Goal: Task Accomplishment & Management: Use online tool/utility

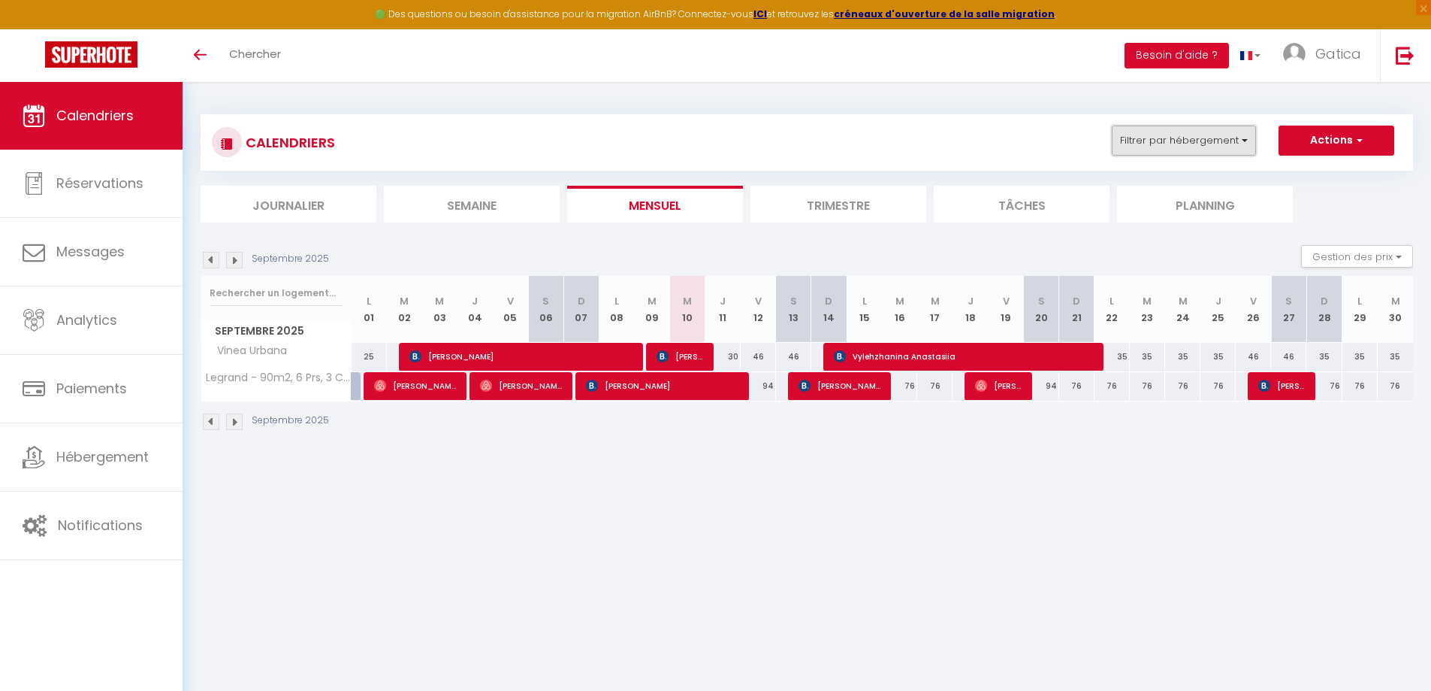
click at [1196, 137] on button "Filtrer par hébergement" at bounding box center [1184, 140] width 144 height 30
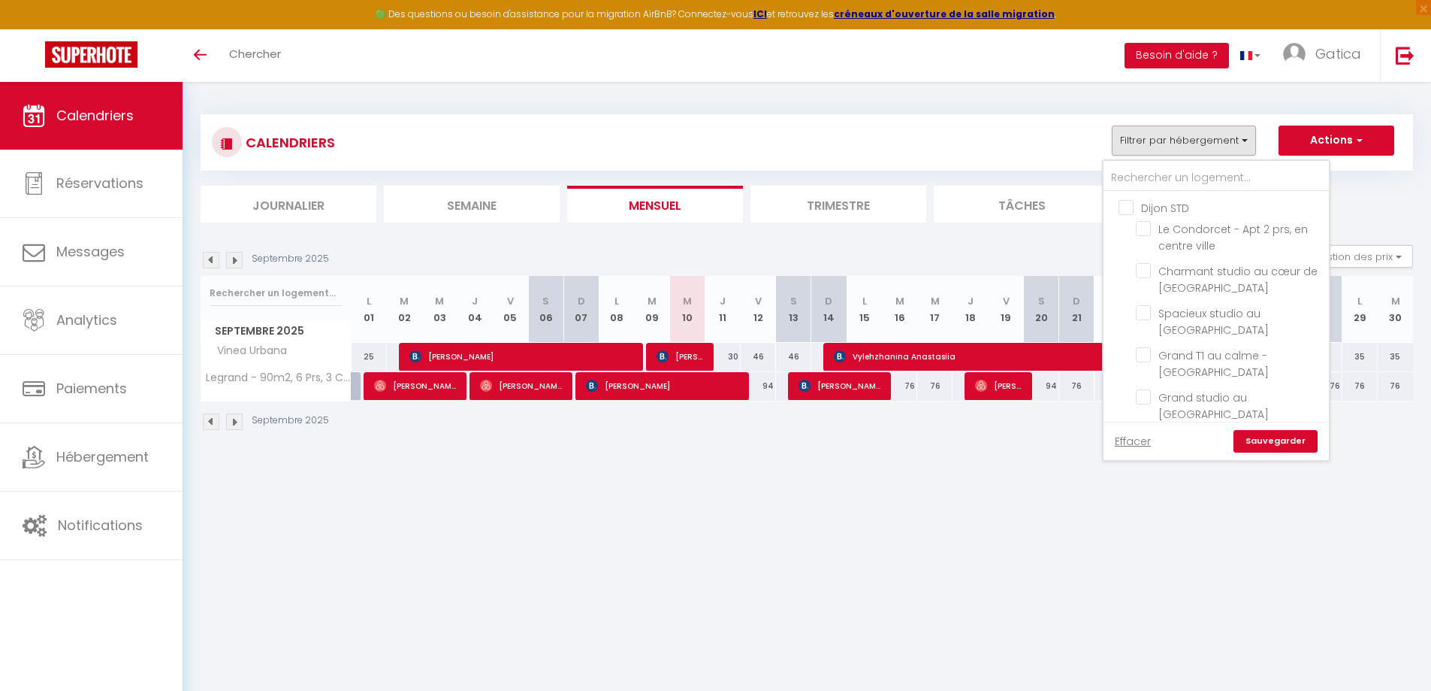
click at [1141, 438] on link "Effacer" at bounding box center [1133, 441] width 36 height 17
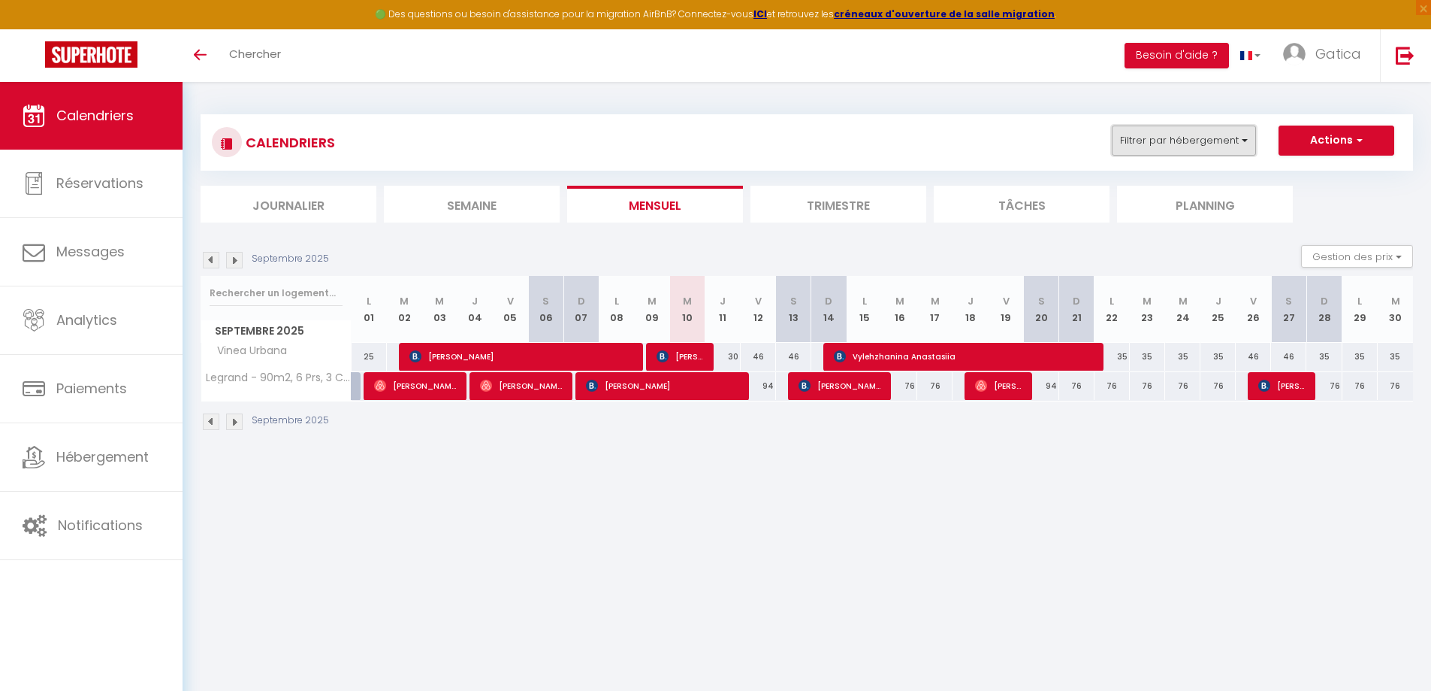
click at [1192, 131] on button "Filtrer par hébergement" at bounding box center [1184, 140] width 144 height 30
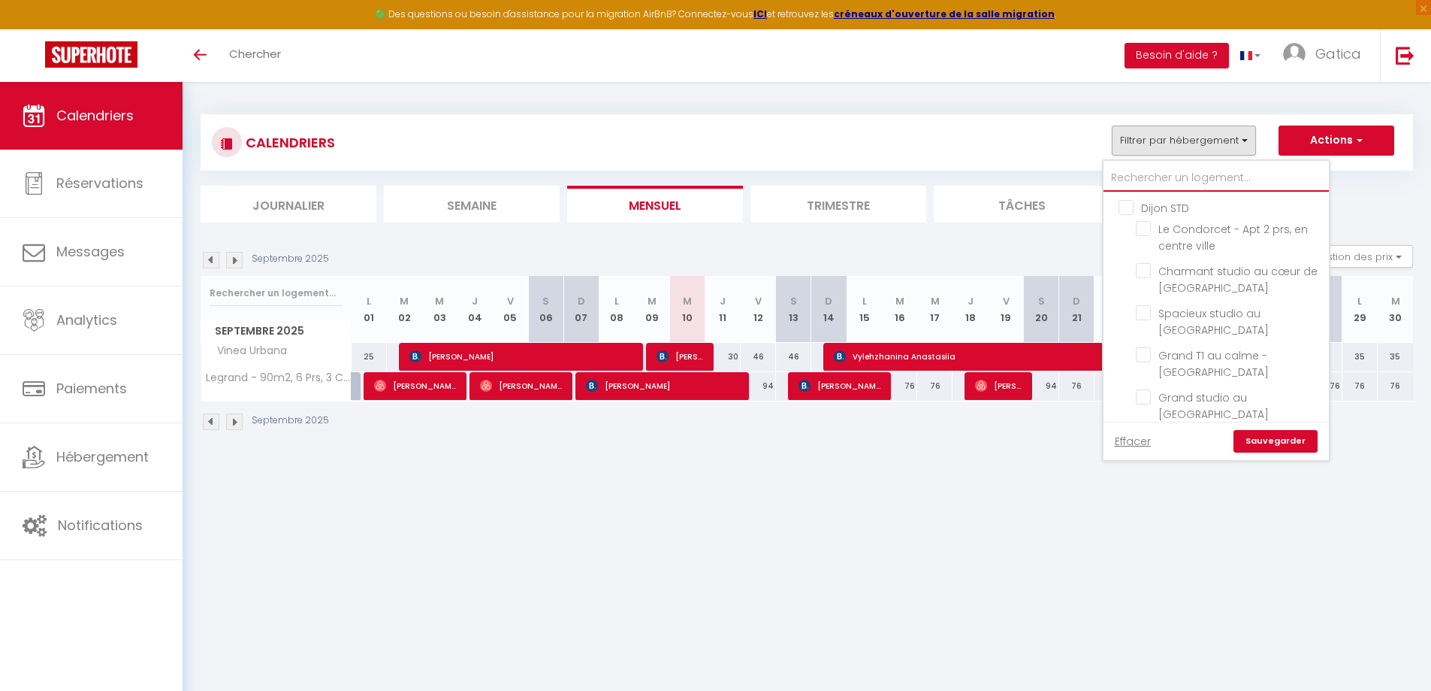
click at [1179, 186] on input "text" at bounding box center [1216, 178] width 225 height 27
type input "h"
checkbox input "false"
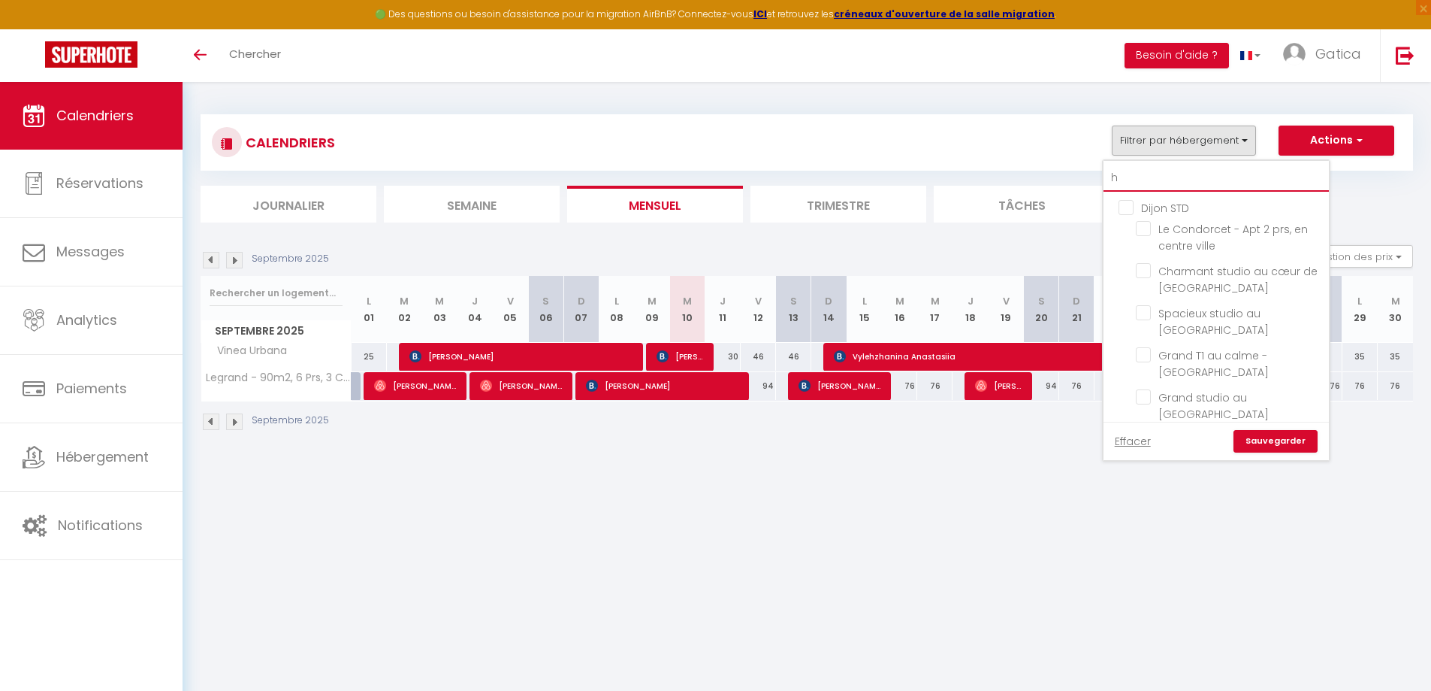
checkbox input "false"
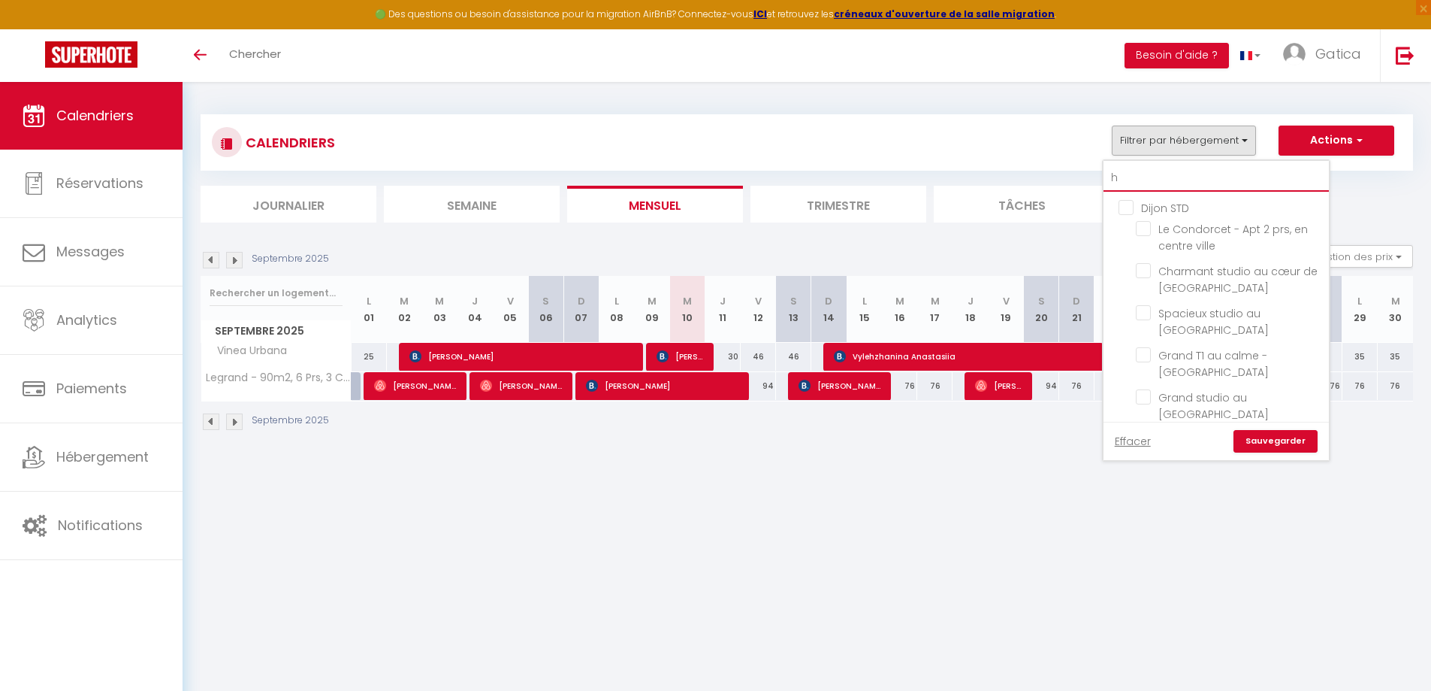
checkbox input "false"
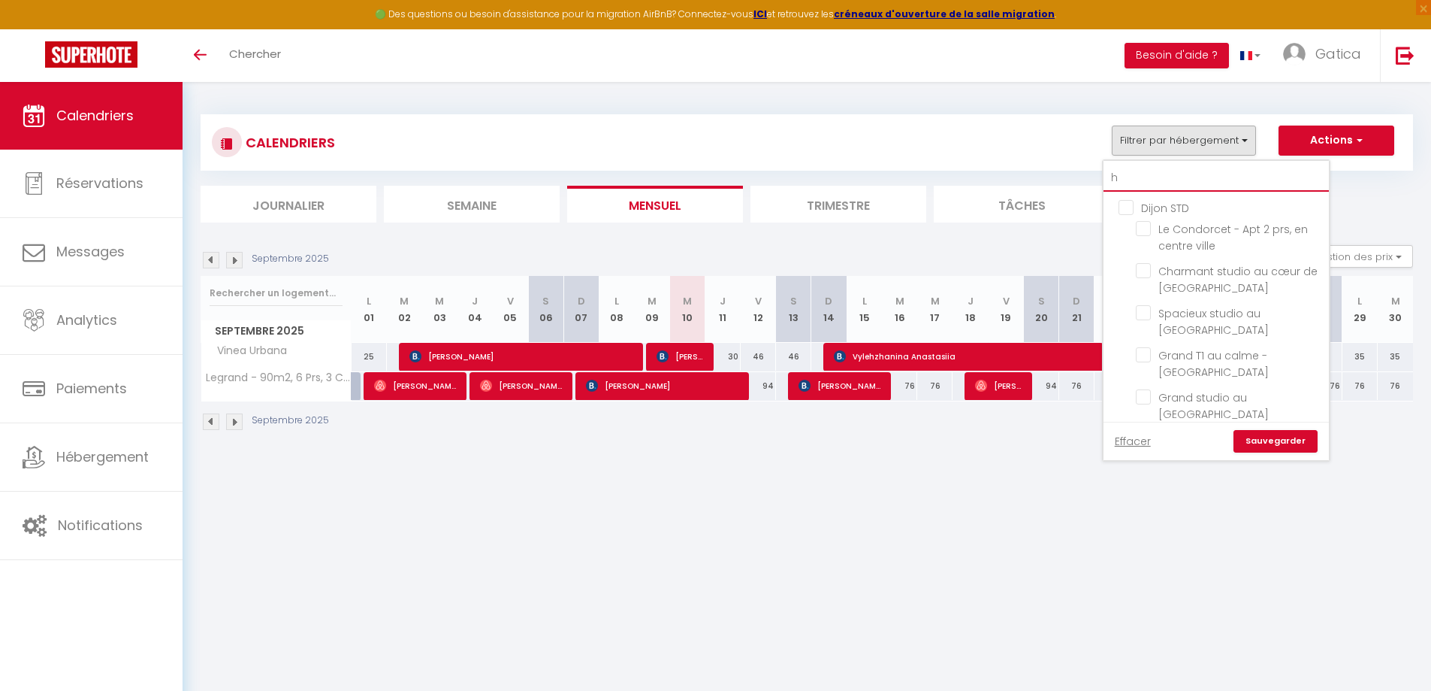
checkbox input "false"
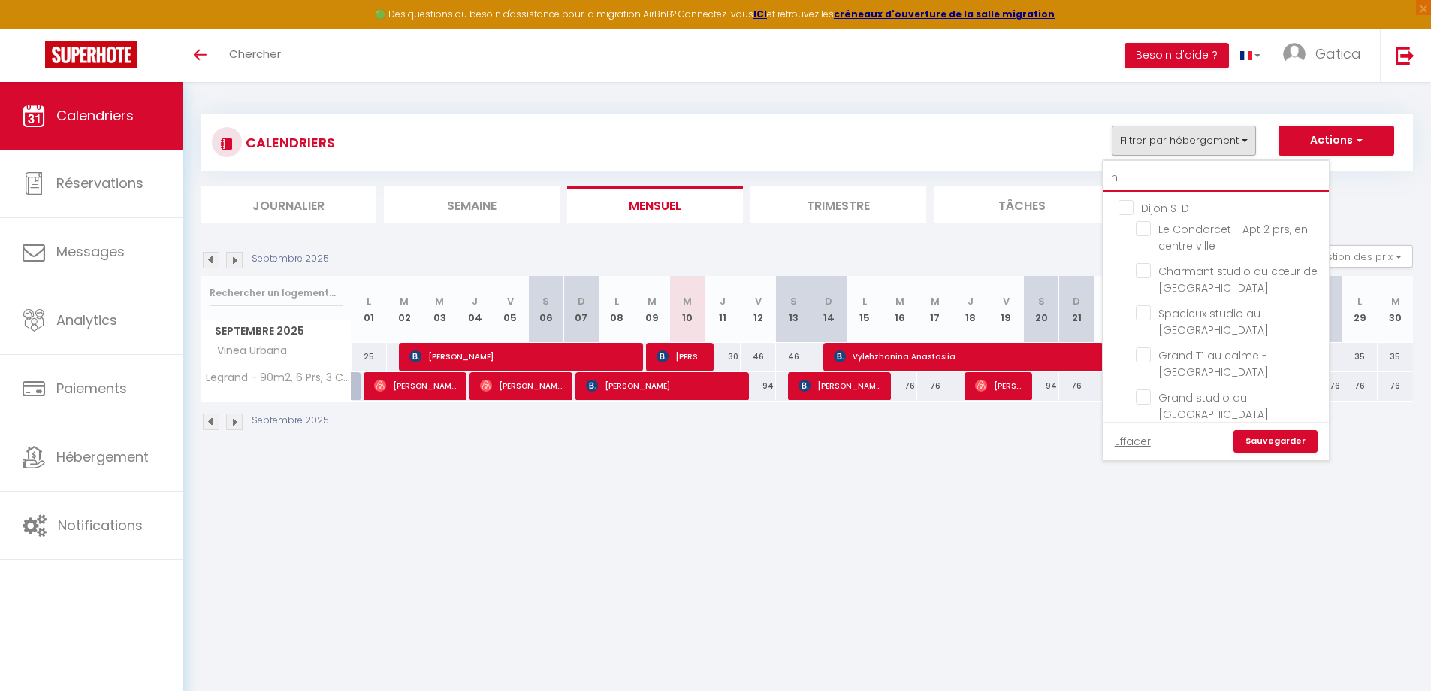
checkbox input "false"
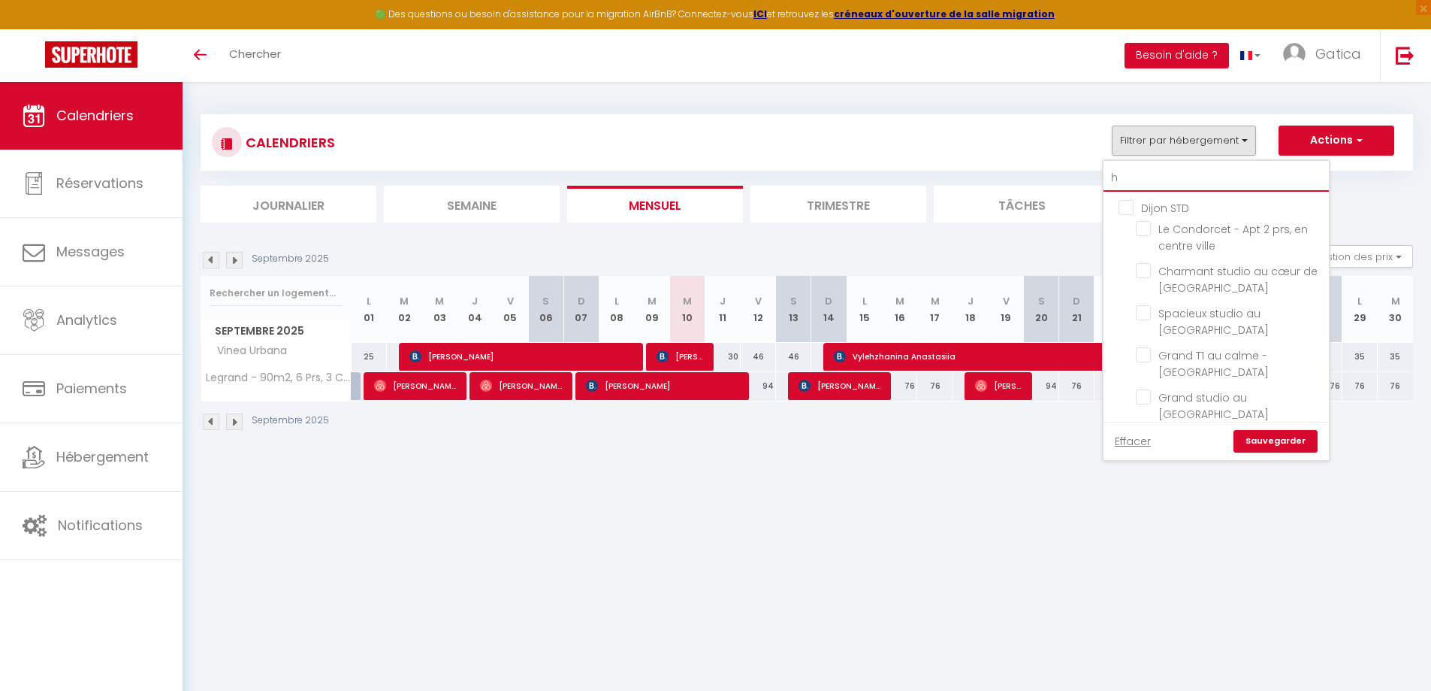
checkbox input "false"
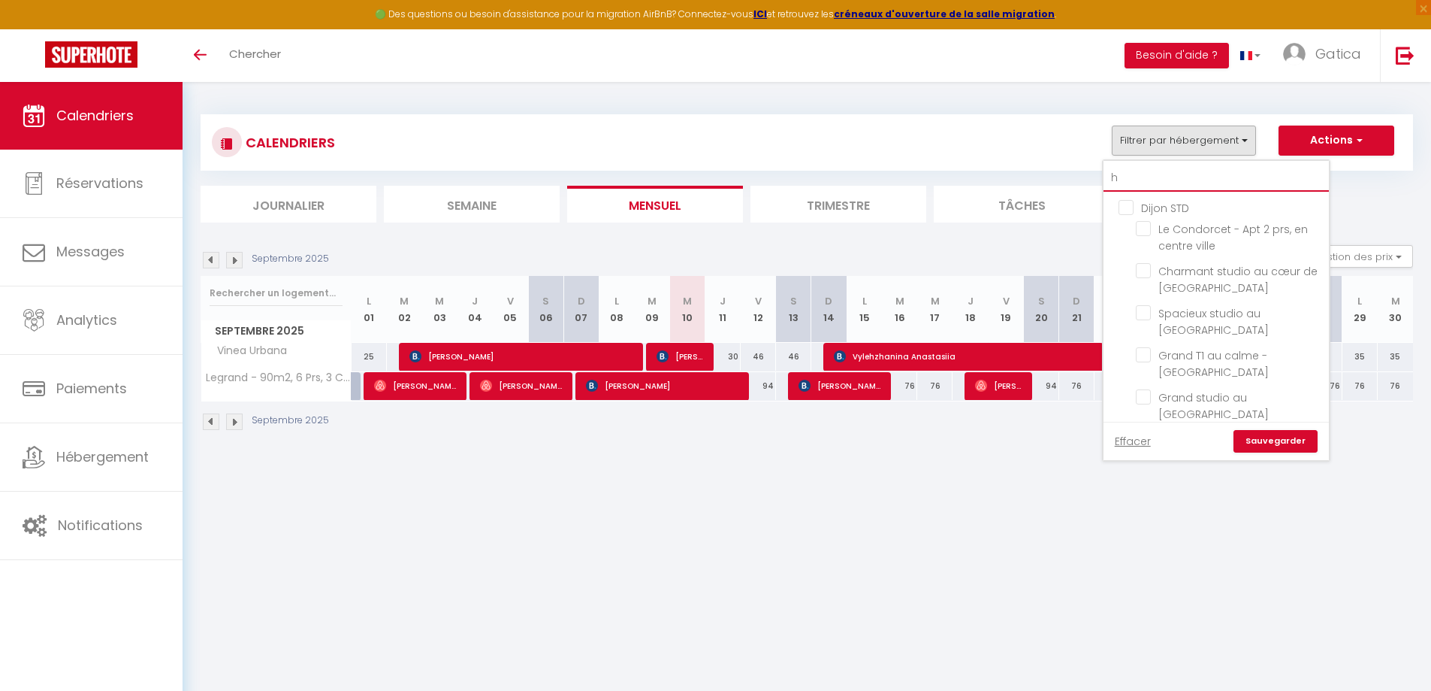
checkbox input "false"
type input "ho"
checkbox input "false"
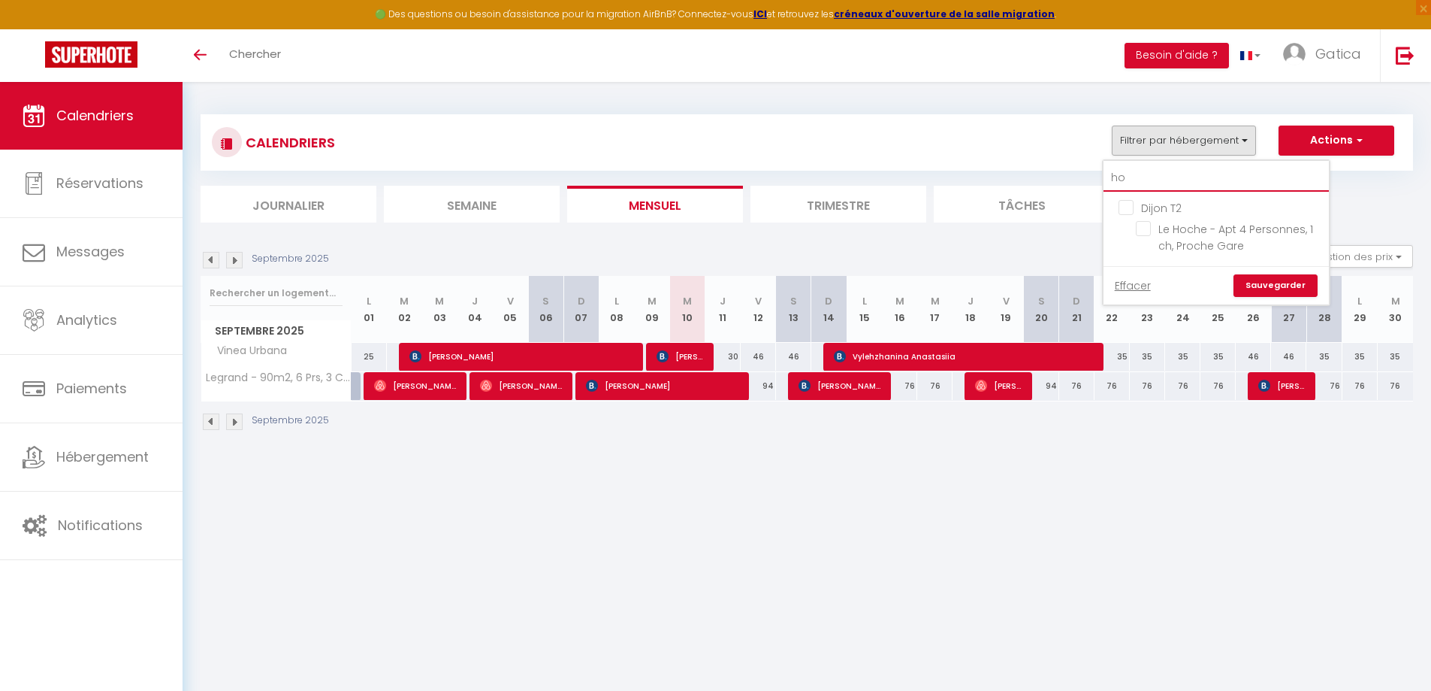
type input "hoc"
checkbox input "false"
type input "hoc"
click at [1145, 225] on input "Le Hoche - Apt 4 Personnes, 1 ch, Proche Gare" at bounding box center [1230, 228] width 188 height 15
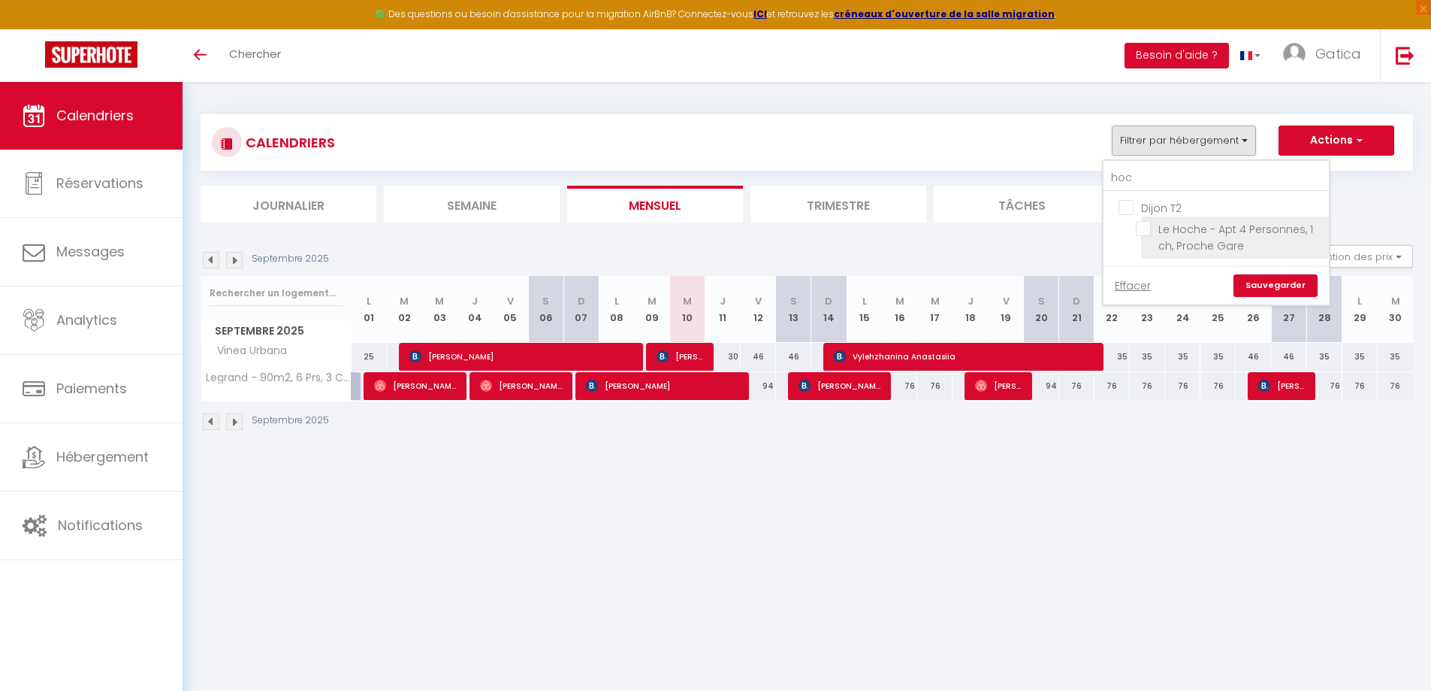
checkbox input "true"
click at [1275, 285] on link "Sauvegarder" at bounding box center [1276, 285] width 84 height 23
